Goal: Task Accomplishment & Management: Use online tool/utility

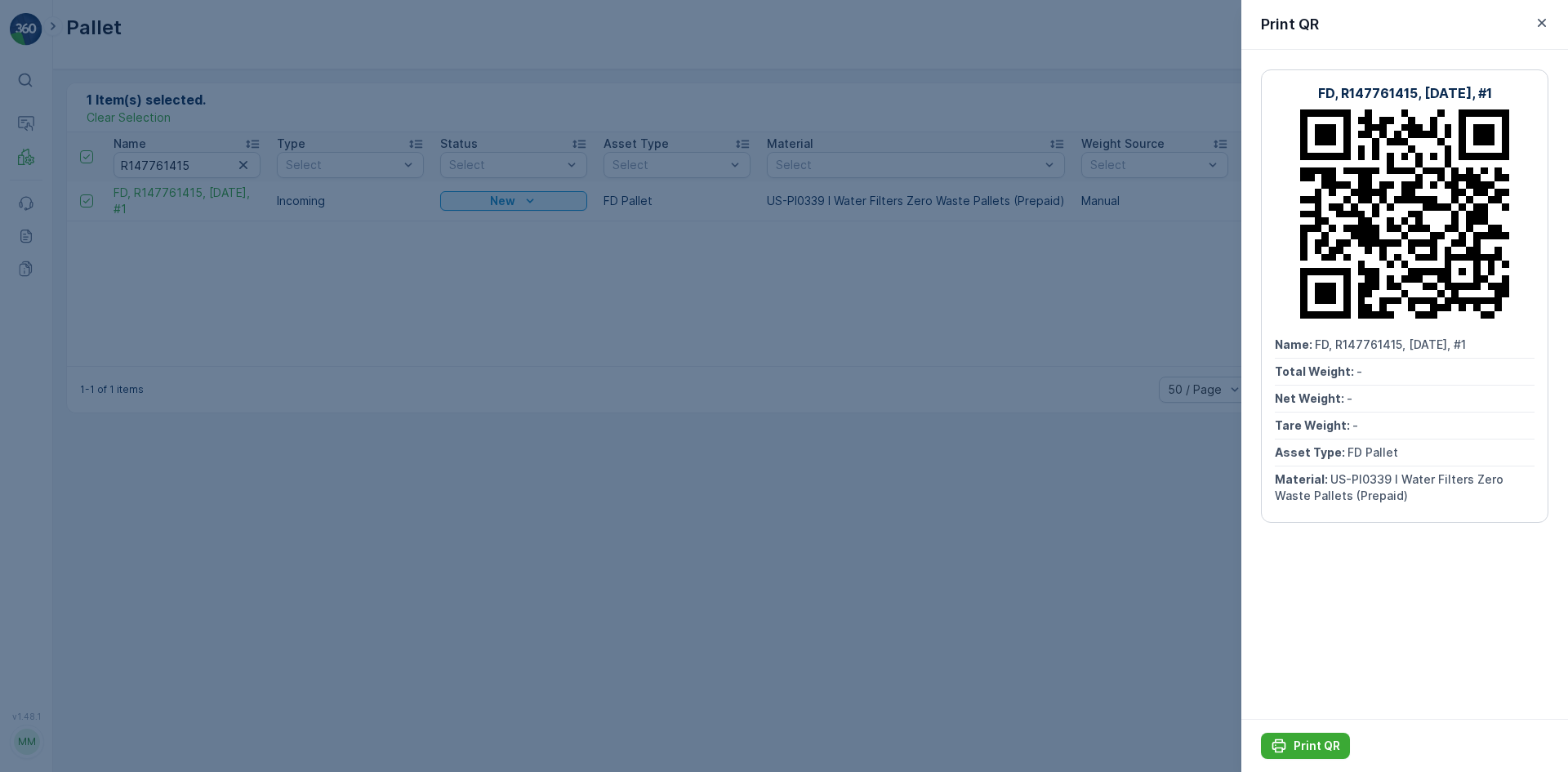
drag, startPoint x: 609, startPoint y: 353, endPoint x: 599, endPoint y: 357, distance: 10.8
click at [604, 356] on div at bounding box center [784, 386] width 1568 height 772
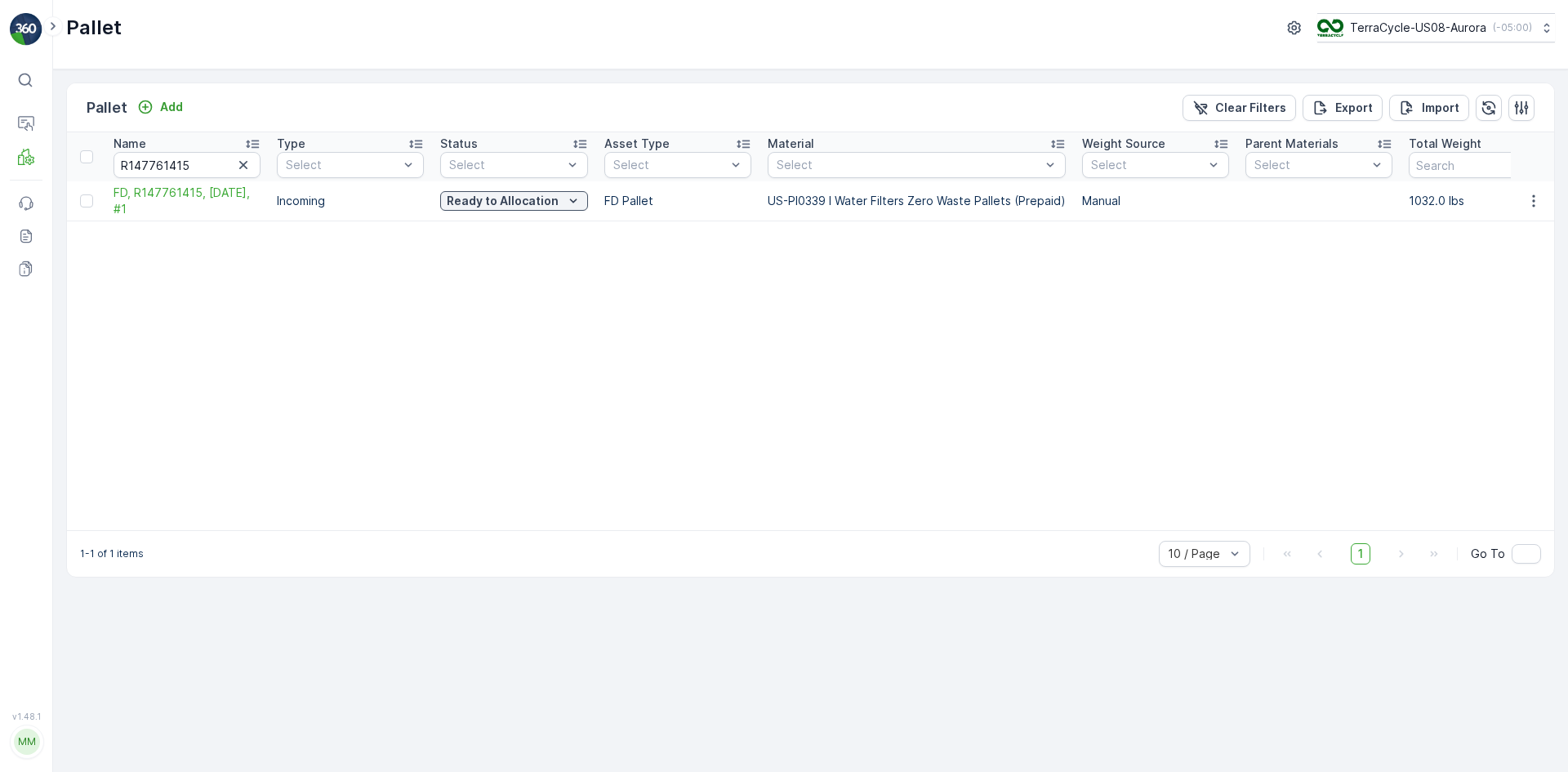
click at [251, 164] on icon "button" at bounding box center [243, 165] width 17 height 17
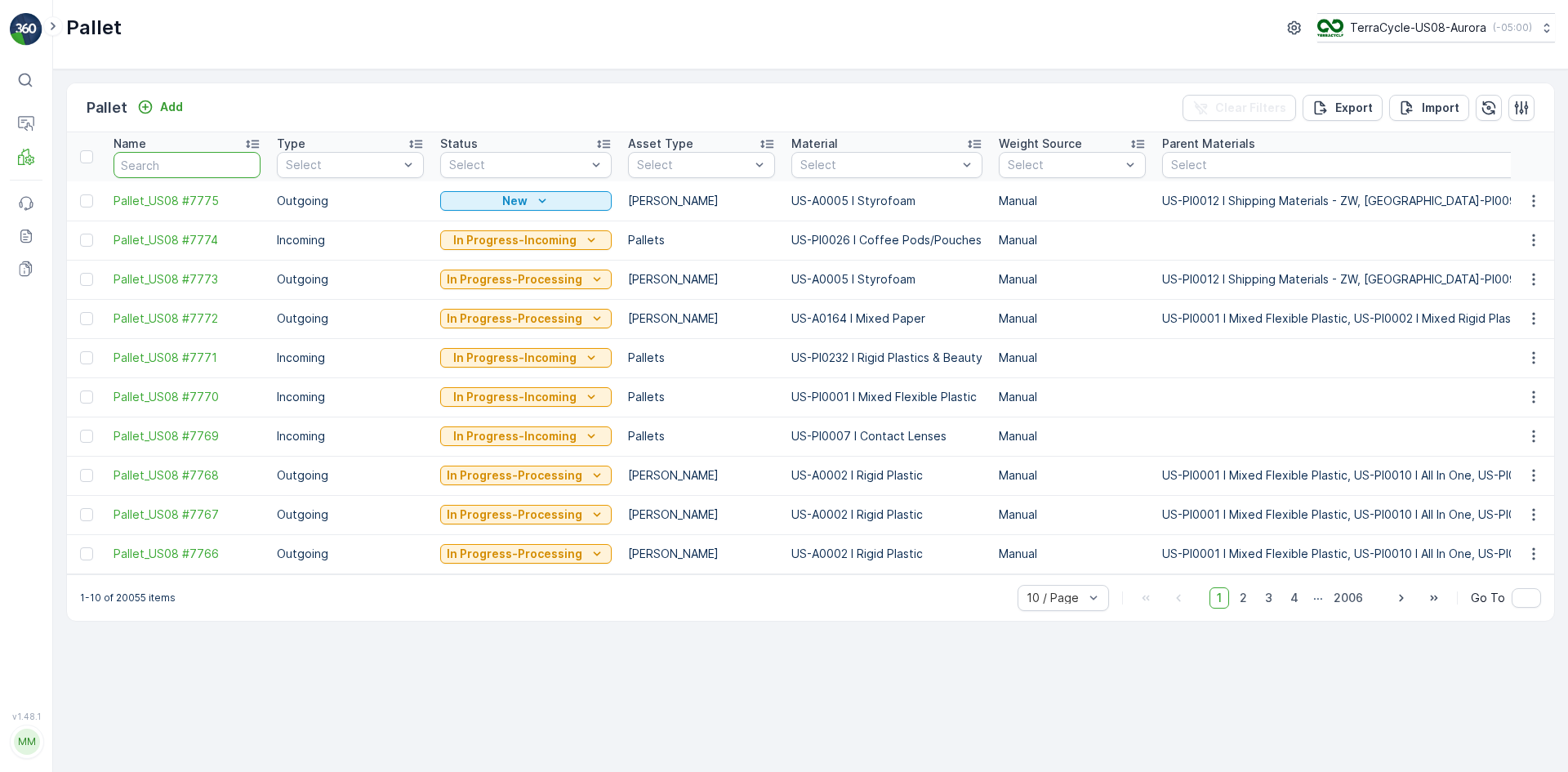
click at [141, 161] on input "text" at bounding box center [187, 165] width 147 height 26
paste input "SC7337"
type input "SC7337"
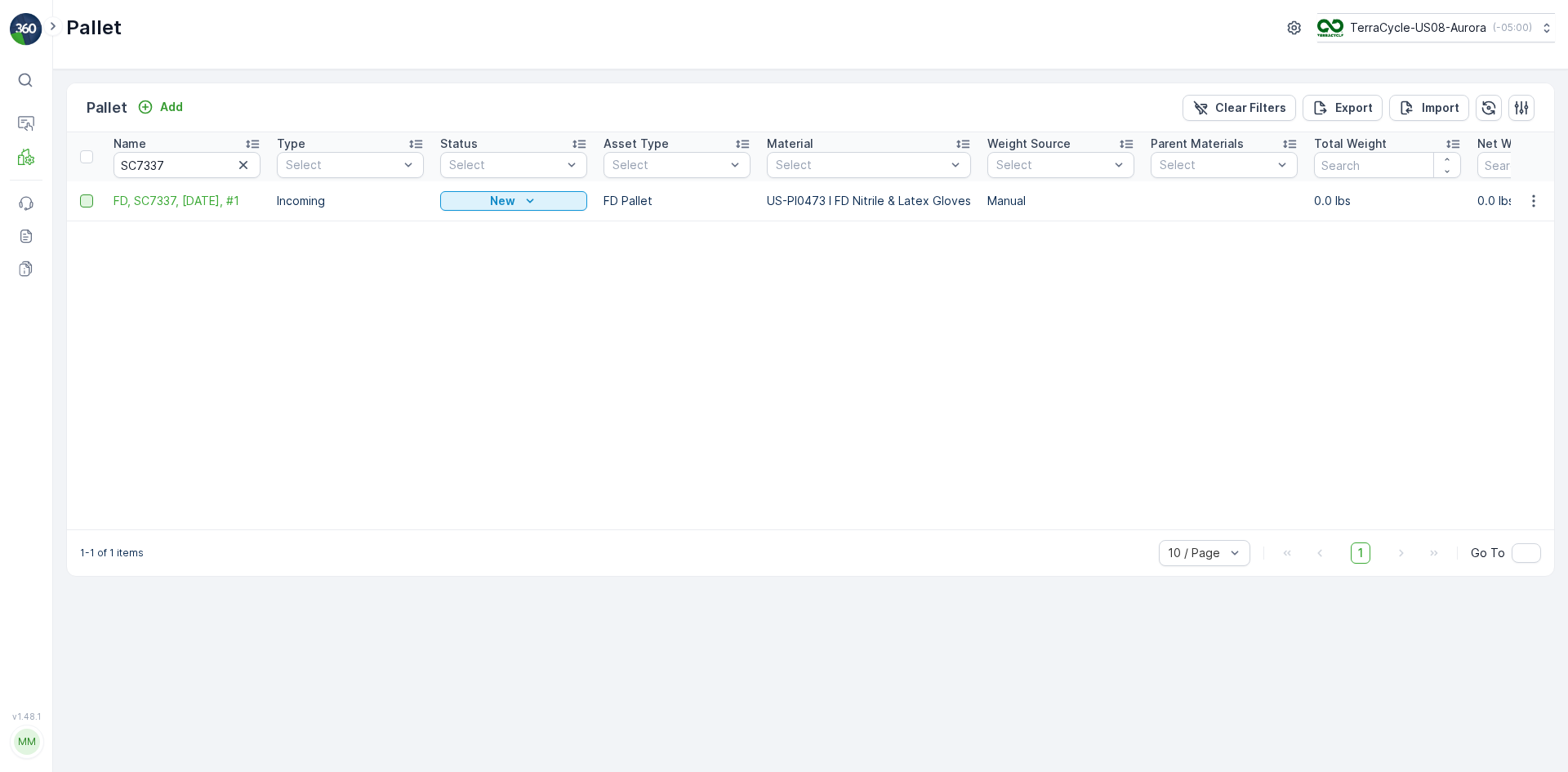
click at [84, 202] on div at bounding box center [87, 201] width 13 height 13
click at [80, 194] on input "checkbox" at bounding box center [80, 194] width 0 height 0
click at [1414, 119] on div "Print QR" at bounding box center [1430, 108] width 49 height 48
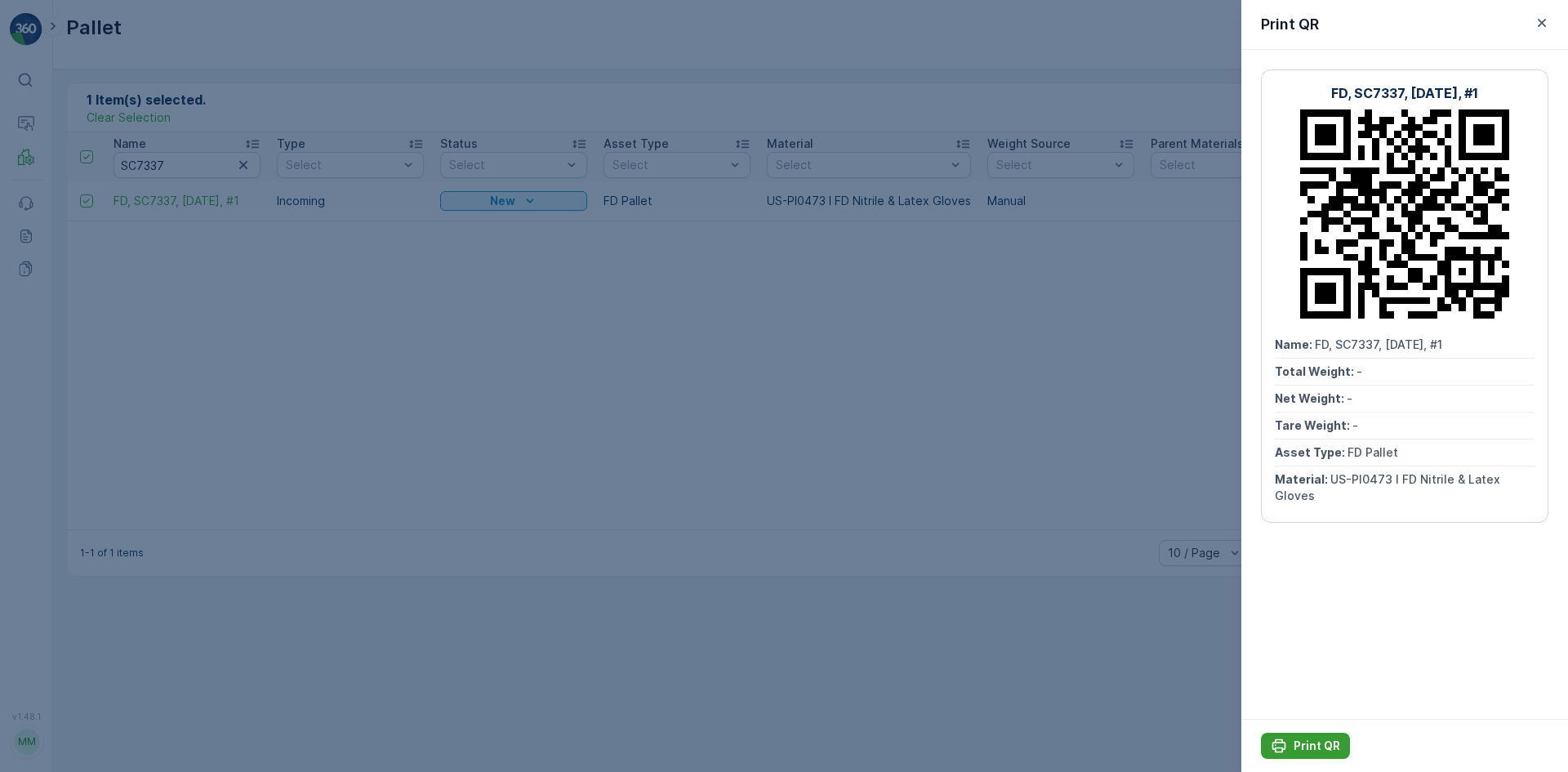
click at [1291, 738] on div "Print QR" at bounding box center [1306, 746] width 70 height 17
